Goal: Task Accomplishment & Management: Use online tool/utility

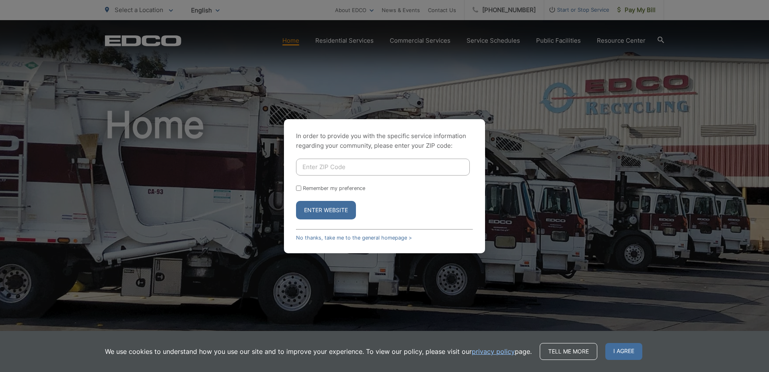
click at [335, 167] on input "Enter ZIP Code" at bounding box center [383, 167] width 174 height 17
type input "92128"
click at [317, 214] on button "Enter Website" at bounding box center [326, 210] width 60 height 19
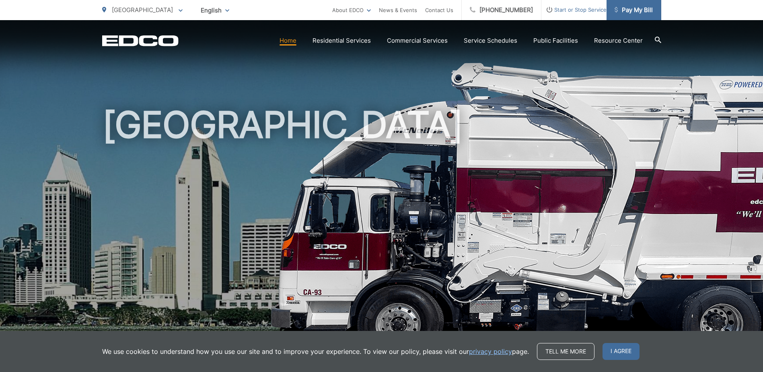
click at [631, 10] on span "Pay My Bill" at bounding box center [634, 10] width 38 height 10
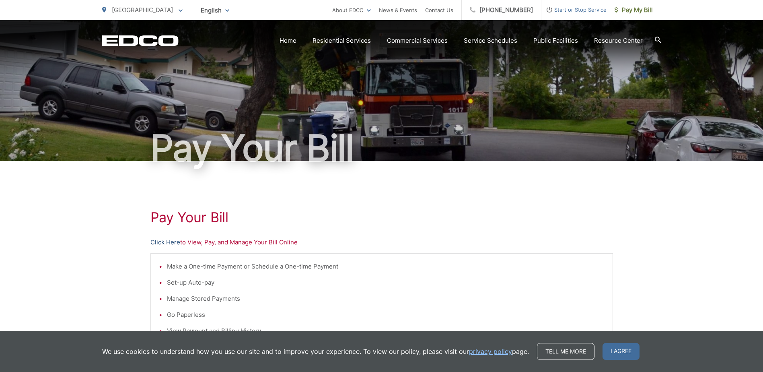
click at [169, 243] on link "Click Here" at bounding box center [165, 242] width 30 height 10
